Goal: Navigation & Orientation: Find specific page/section

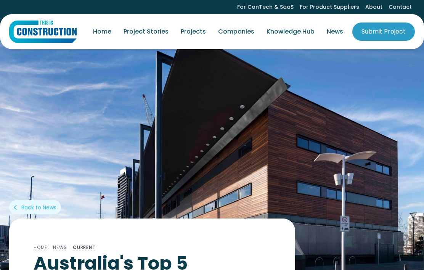
click at [138, 32] on link "Project Stories" at bounding box center [145, 31] width 57 height 21
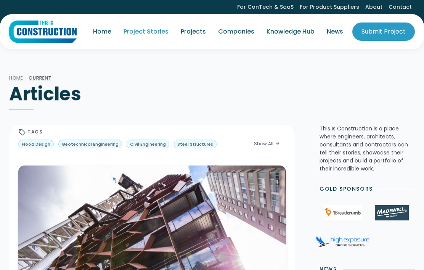
click at [192, 30] on link "Projects" at bounding box center [193, 31] width 37 height 21
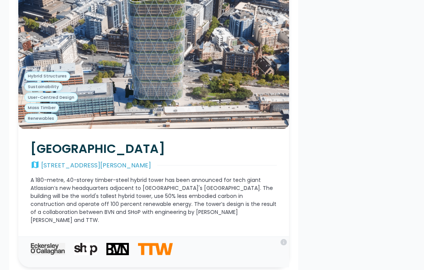
scroll to position [5183, 0]
